Goal: Task Accomplishment & Management: Manage account settings

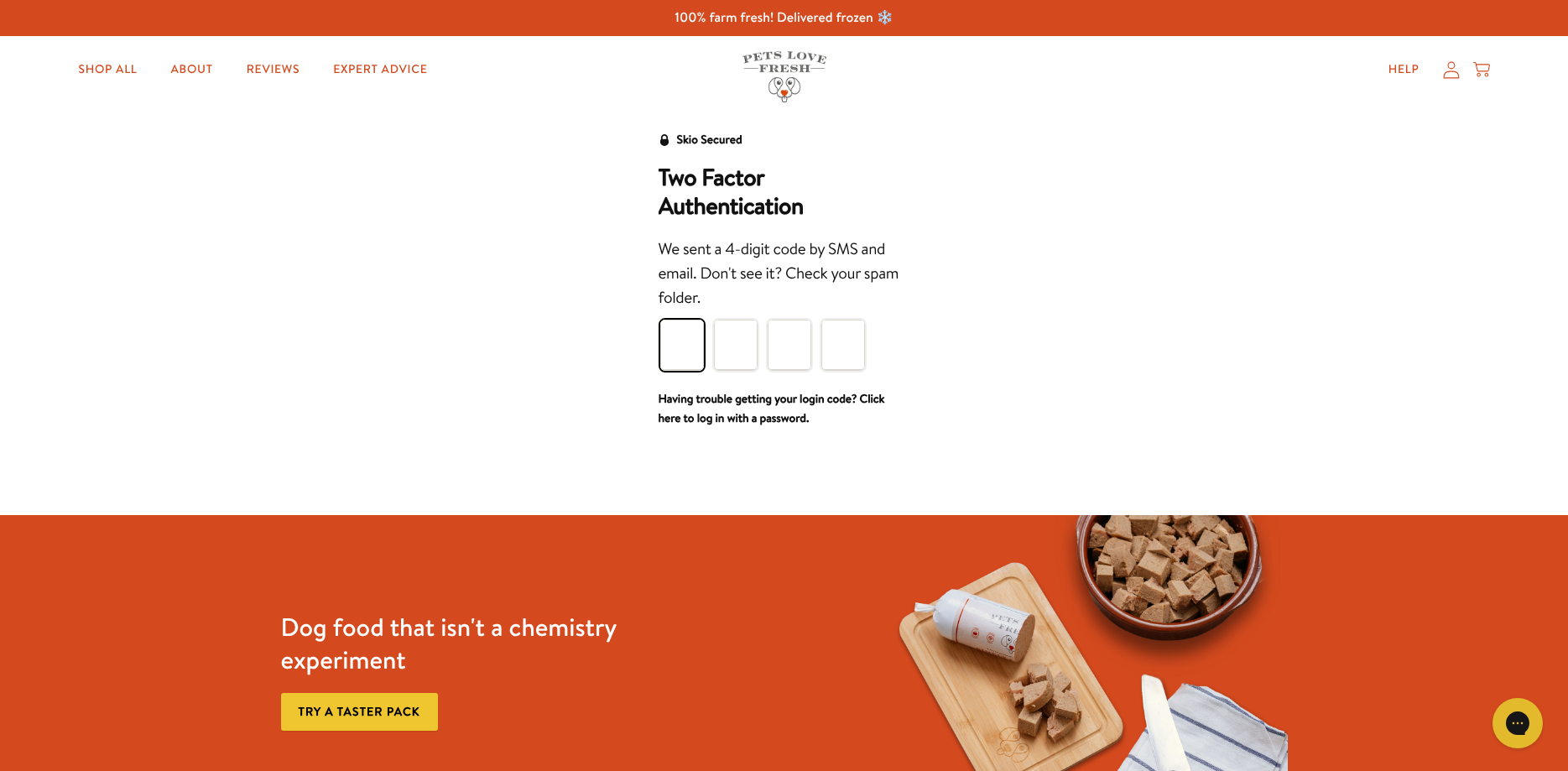
type input "4"
type input "3"
type input "1"
type input "5"
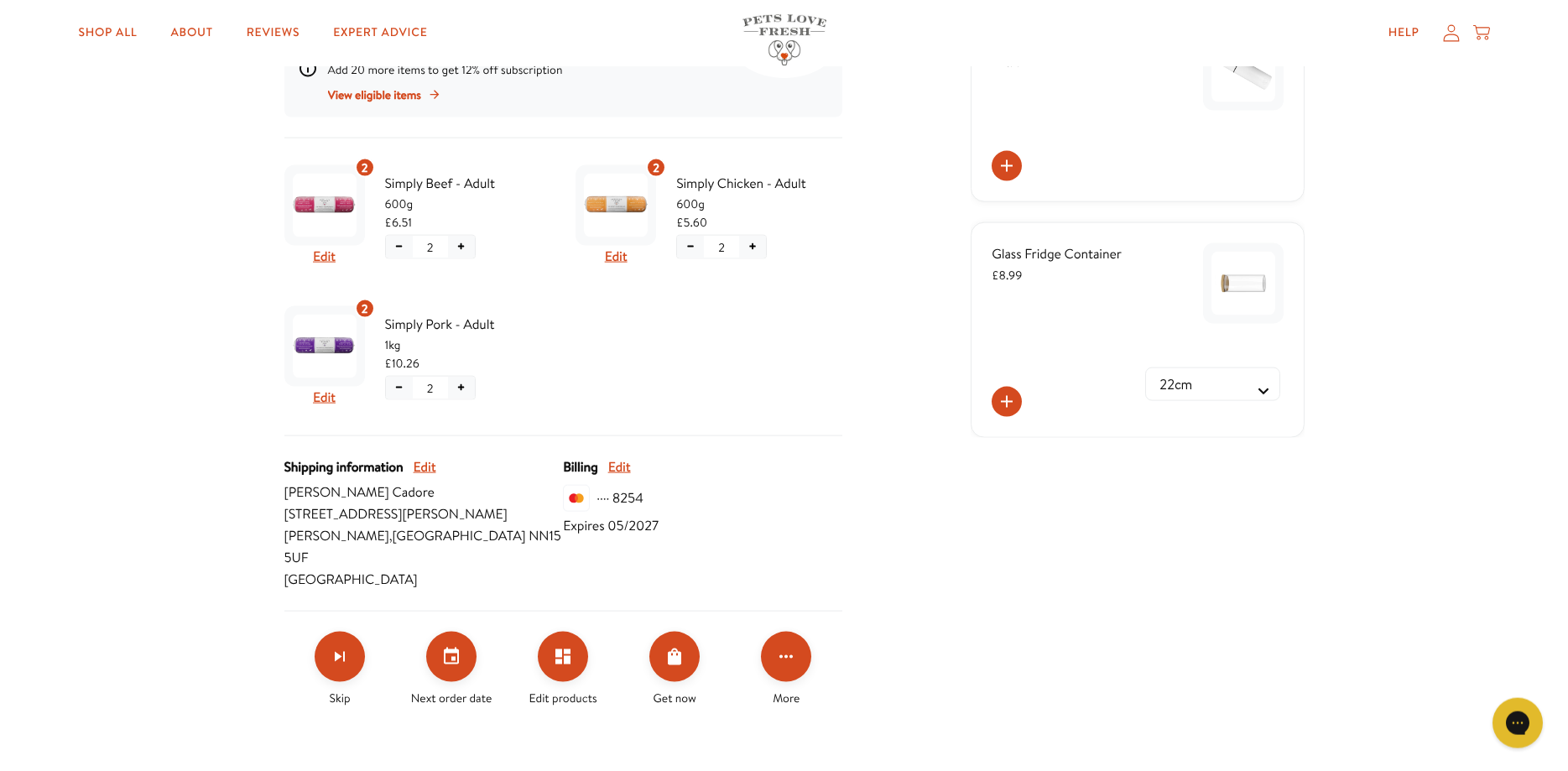
scroll to position [343, 0]
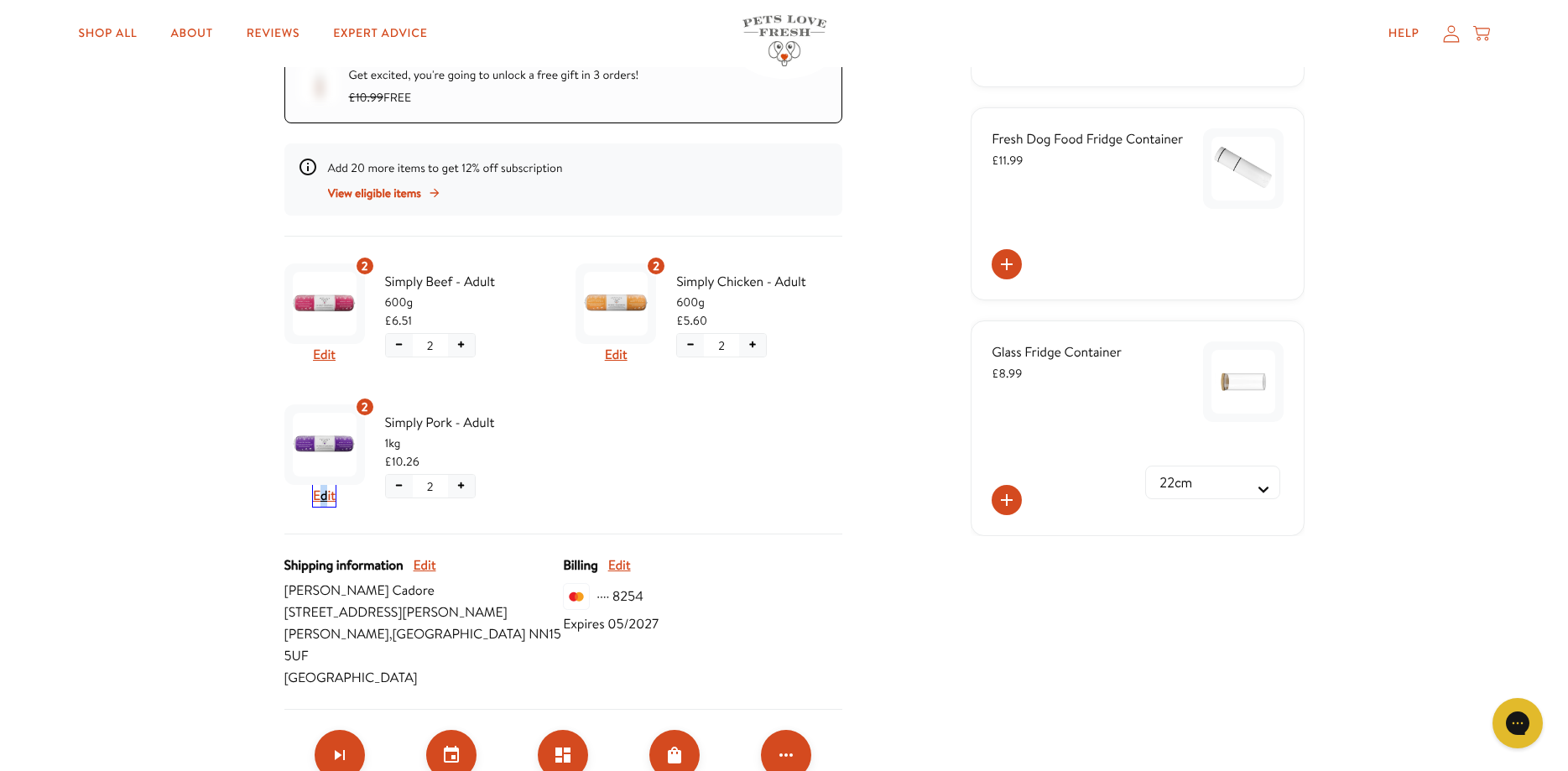
click at [326, 494] on button "Edit" at bounding box center [324, 496] width 23 height 22
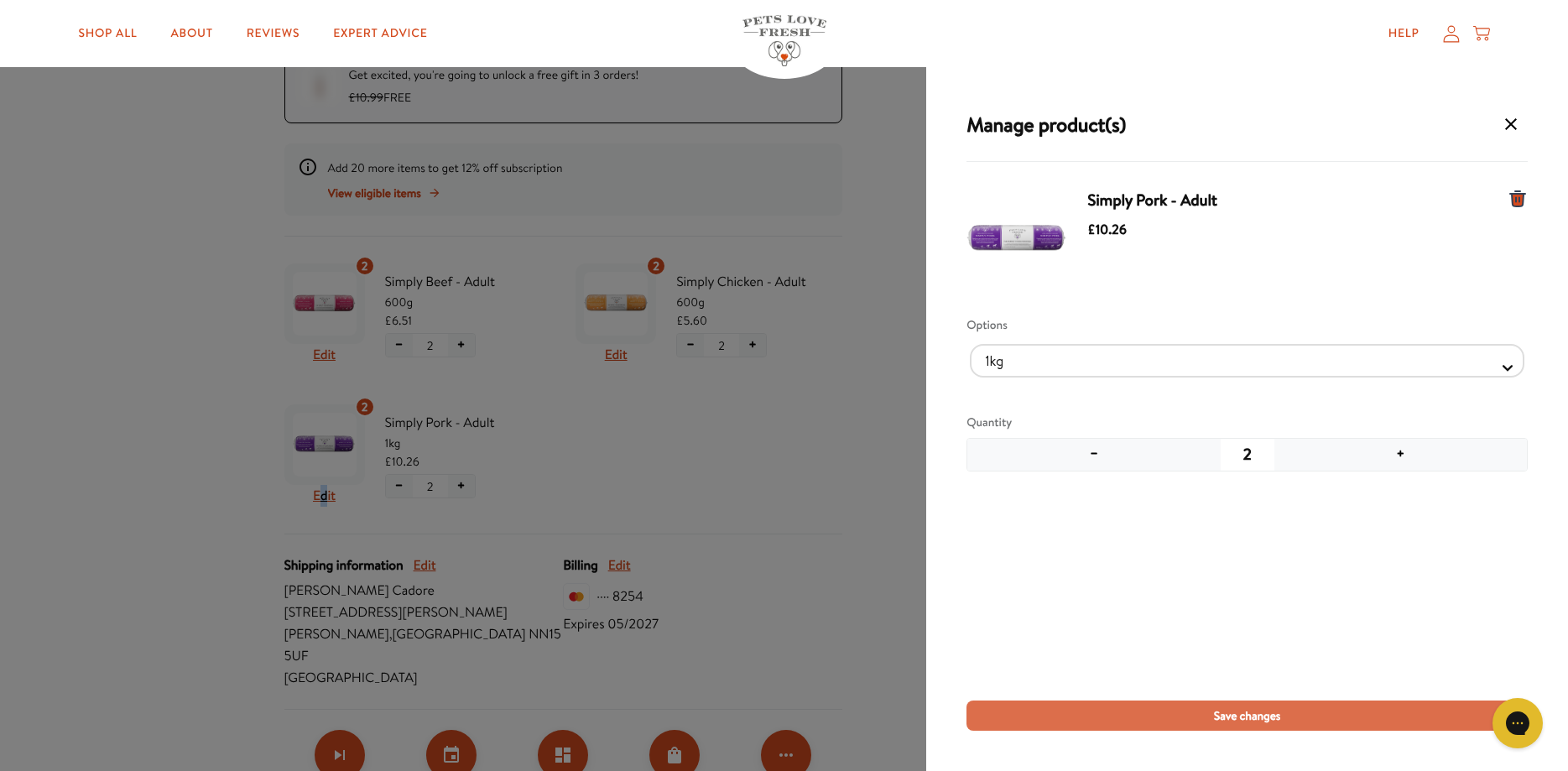
click at [1231, 715] on span "Save changes" at bounding box center [1247, 716] width 67 height 19
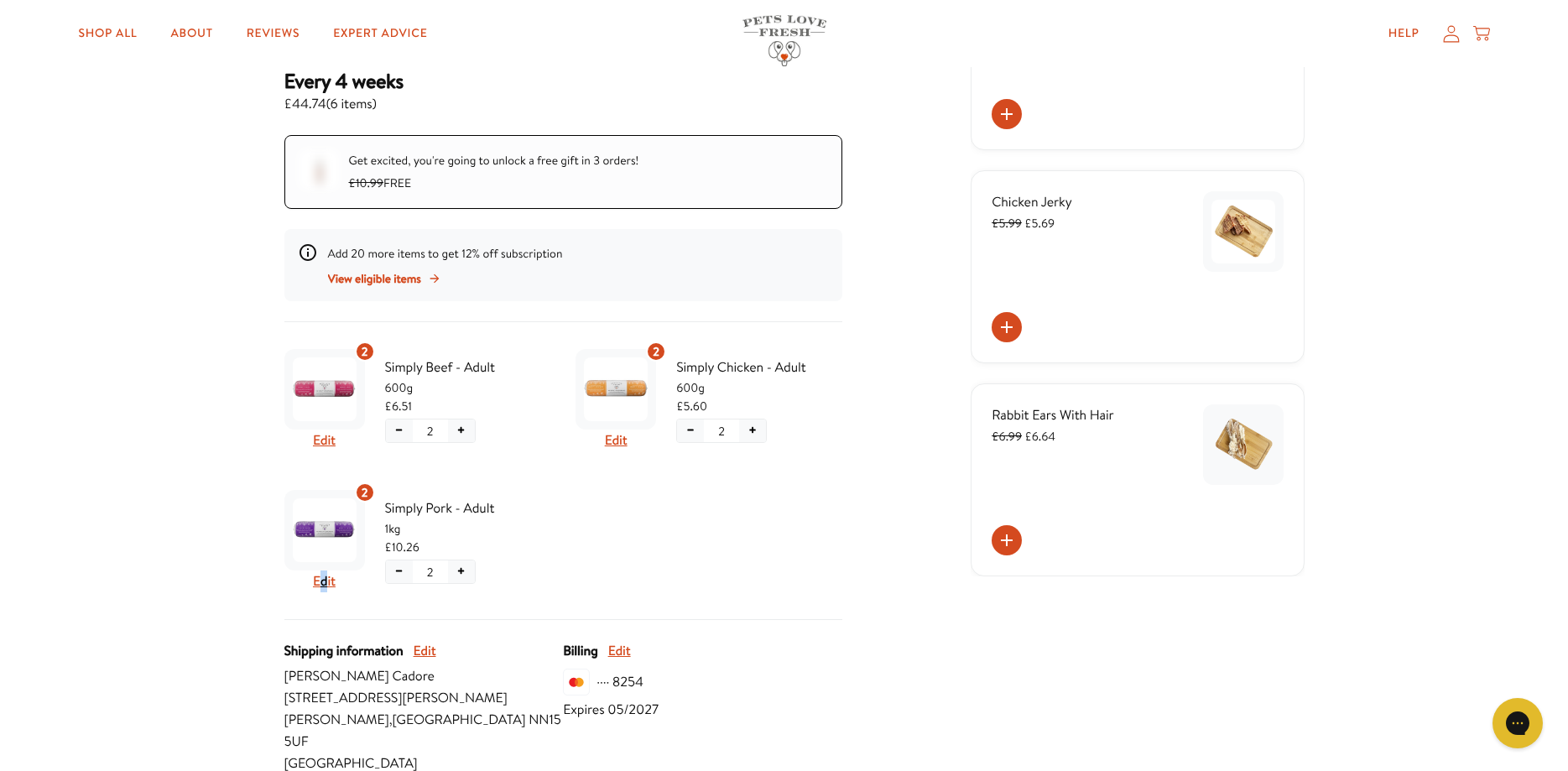
scroll to position [0, 0]
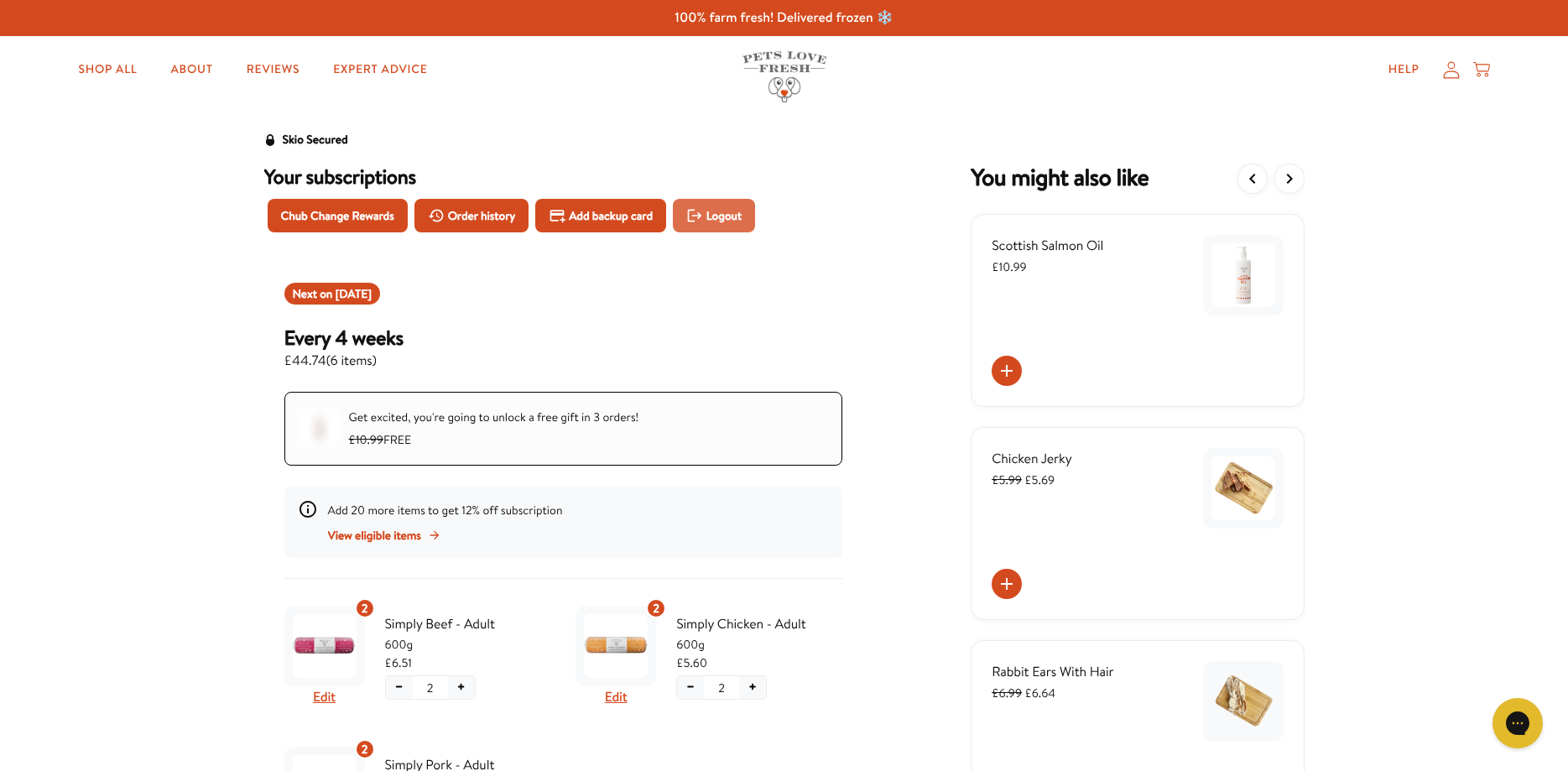
click at [728, 217] on span "Logout" at bounding box center [725, 215] width 36 height 19
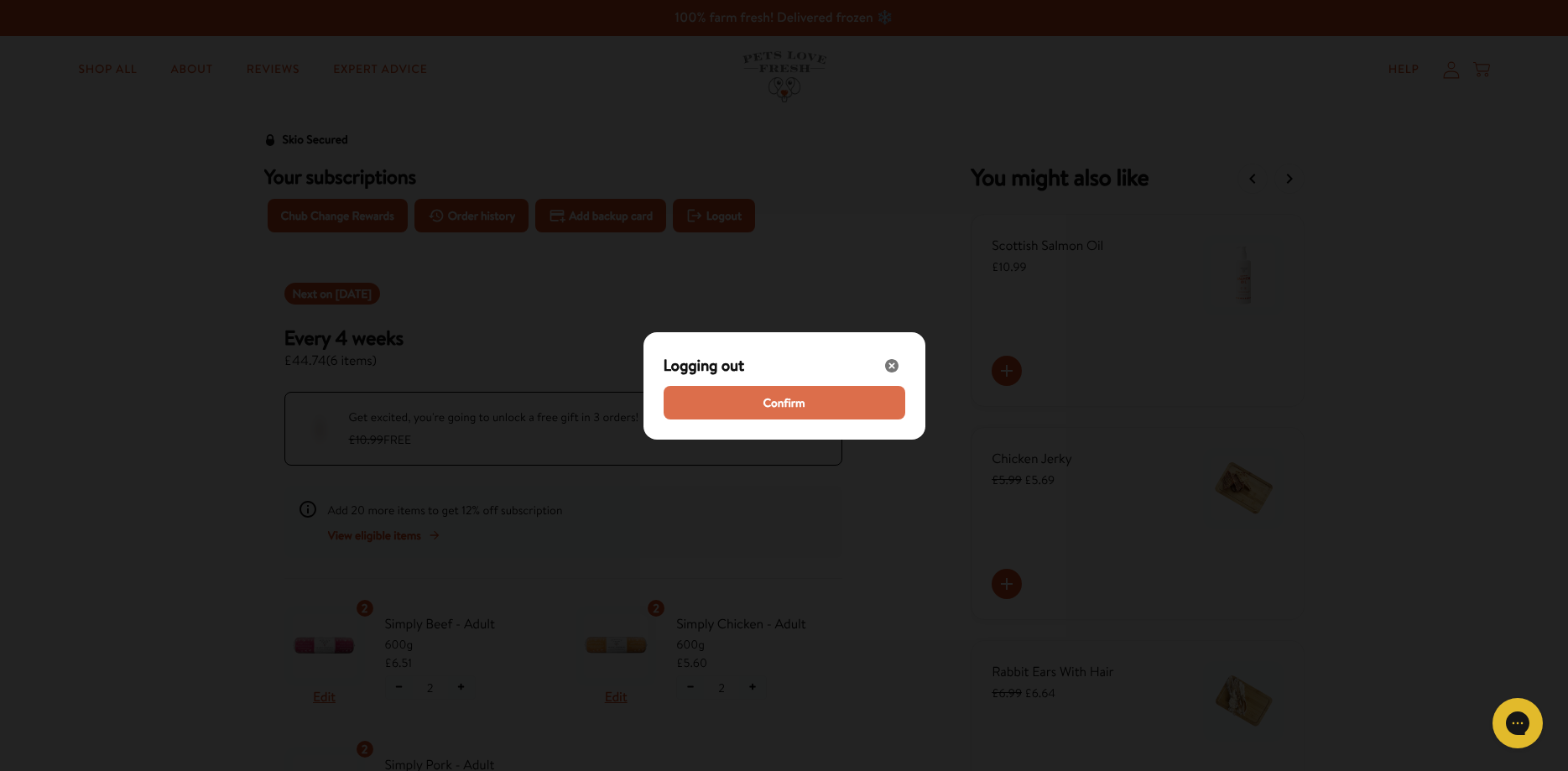
click at [801, 407] on span "Confirm" at bounding box center [783, 402] width 42 height 19
